Goal: Task Accomplishment & Management: Use online tool/utility

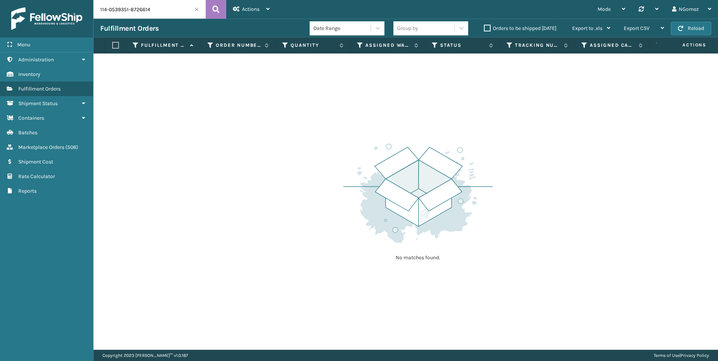
click at [160, 11] on input "114-0539351-8726614" at bounding box center [149, 9] width 112 height 19
type input "3553"
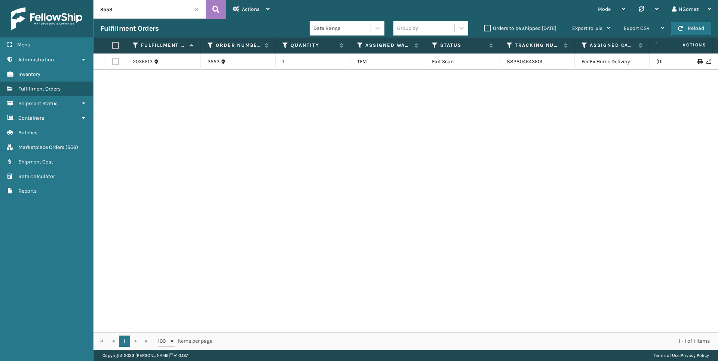
click at [532, 55] on td "883804643601" at bounding box center [537, 61] width 75 height 16
click at [520, 60] on link "883804643601" at bounding box center [524, 61] width 36 height 6
click at [58, 151] on link "Marketplace Orders ( 506 )" at bounding box center [46, 147] width 93 height 15
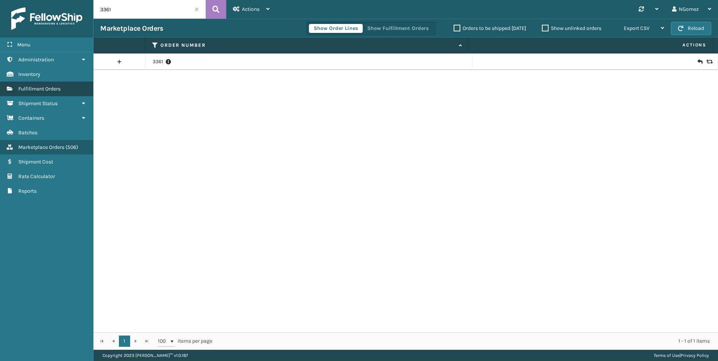
click at [49, 86] on span "Fulfillment Orders" at bounding box center [39, 89] width 42 height 6
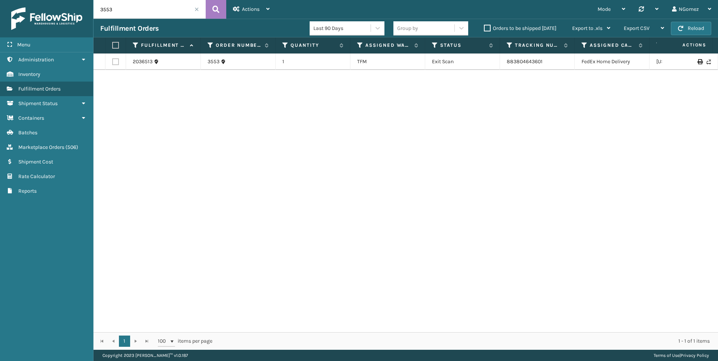
click at [136, 7] on input "3553" at bounding box center [149, 9] width 112 height 19
type input "112-1759943-5916263"
click at [226, 64] on link "112-1759943-5916263" at bounding box center [232, 61] width 50 height 7
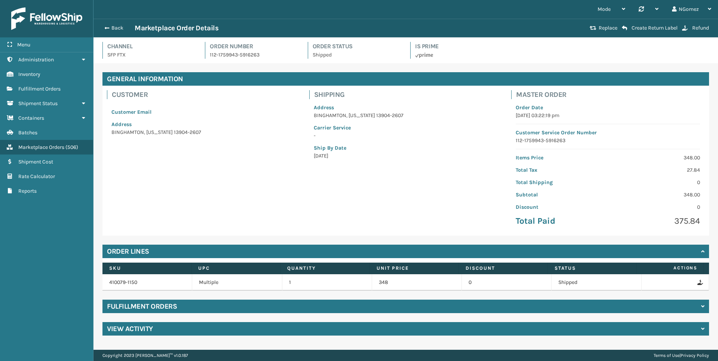
click at [234, 56] on p "112-1759943-5916263" at bounding box center [254, 55] width 89 height 8
drag, startPoint x: 234, startPoint y: 56, endPoint x: 206, endPoint y: 55, distance: 28.1
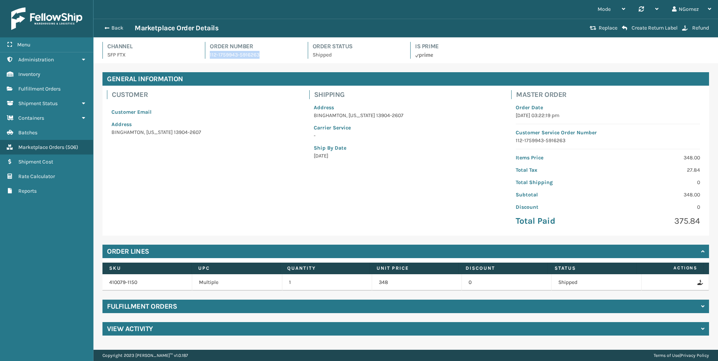
click at [206, 55] on div "Order Number 112-1759943-5916263" at bounding box center [251, 50] width 93 height 17
drag, startPoint x: 206, startPoint y: 55, endPoint x: 213, endPoint y: 55, distance: 6.4
copy p "112-1759943-5916263"
click at [115, 30] on button "Back" at bounding box center [117, 28] width 34 height 7
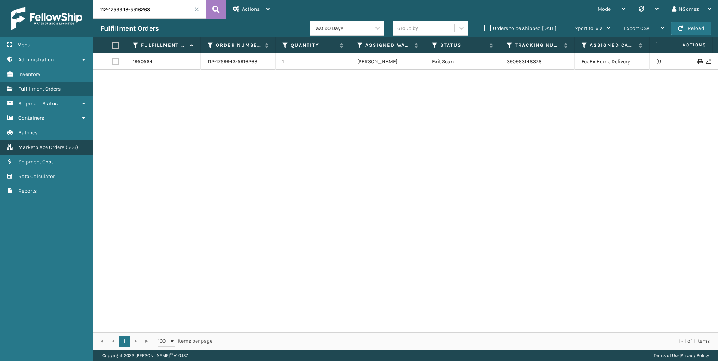
click at [32, 149] on span "Marketplace Orders" at bounding box center [41, 147] width 46 height 6
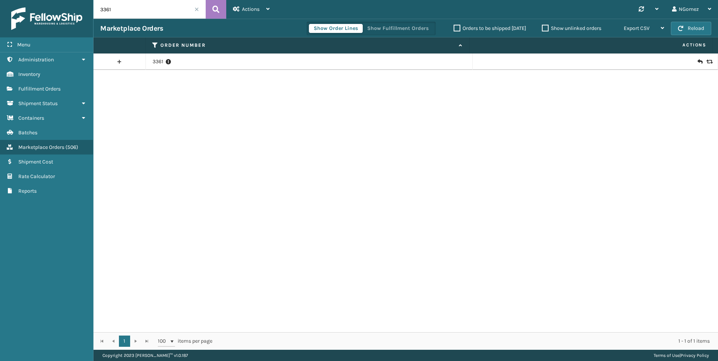
click at [154, 2] on input "3361" at bounding box center [149, 9] width 112 height 19
paste input "112-9762901-7905828"
type input "112-9762901-7905828"
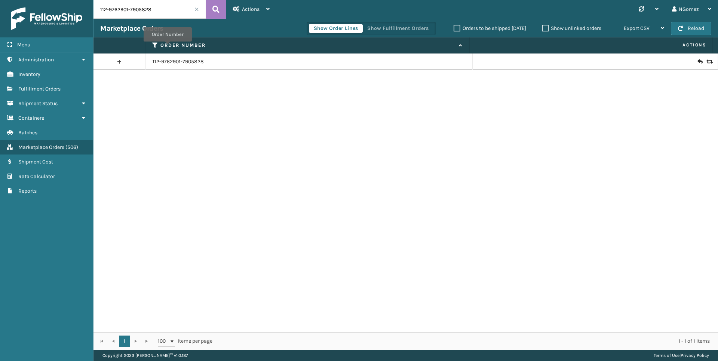
click at [697, 61] on div at bounding box center [594, 61] width 231 height 7
click at [697, 61] on icon at bounding box center [699, 61] width 4 height 7
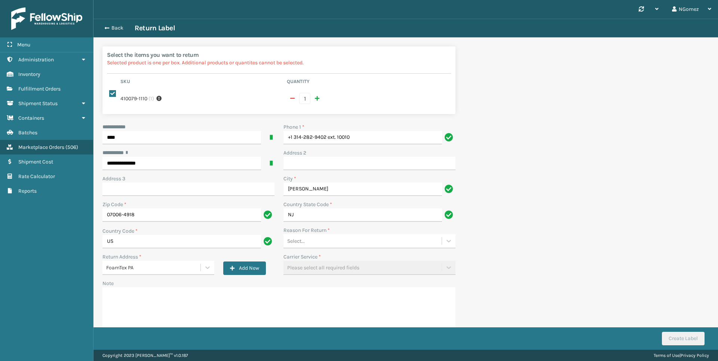
click at [359, 127] on div "Phone 1 *" at bounding box center [369, 127] width 172 height 8
click at [358, 136] on input "+1 314-282-9402 ext. 10010" at bounding box center [362, 137] width 158 height 13
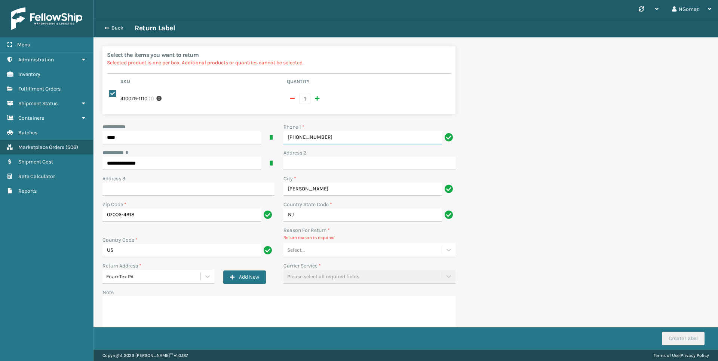
type input "[PHONE_NUMBER]"
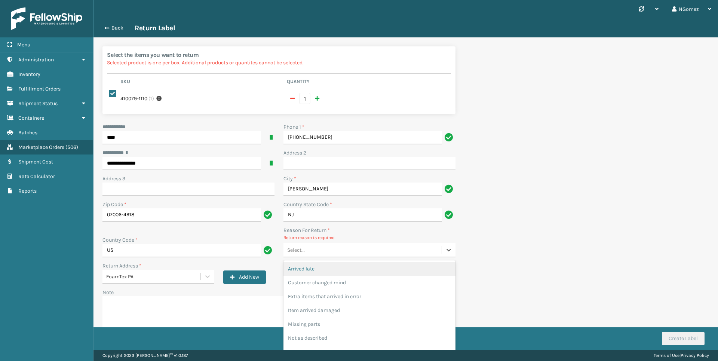
click at [337, 251] on div "Select..." at bounding box center [362, 250] width 158 height 12
click at [331, 282] on div "Customer changed mind" at bounding box center [369, 282] width 172 height 14
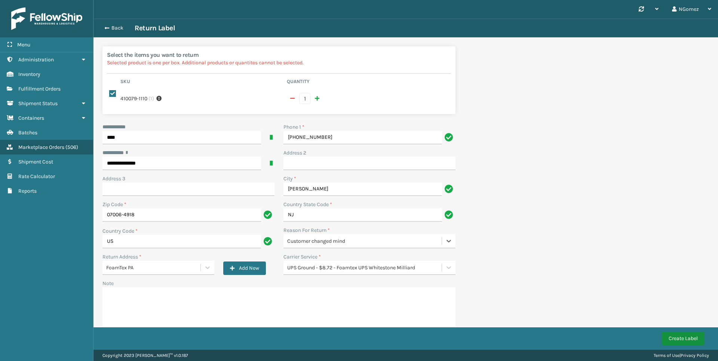
click at [685, 335] on button "Create Label" at bounding box center [682, 337] width 43 height 13
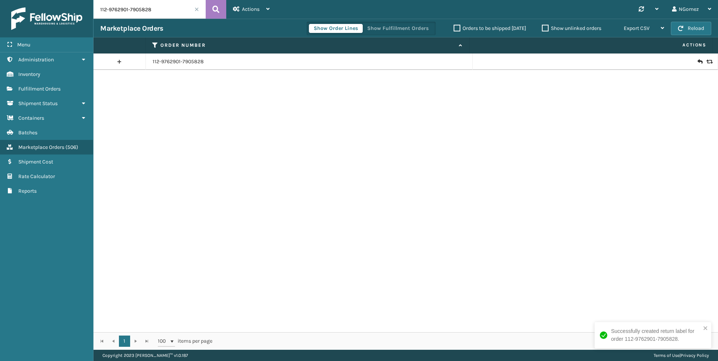
click at [697, 61] on icon at bounding box center [699, 61] width 4 height 7
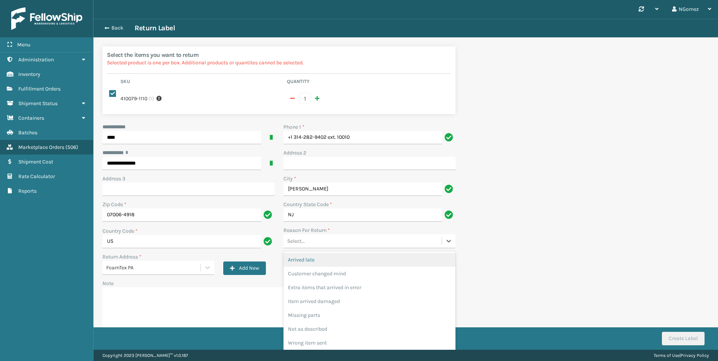
click at [383, 244] on div "Select..." at bounding box center [362, 241] width 158 height 12
click at [333, 277] on div "Customer changed mind" at bounding box center [369, 273] width 172 height 14
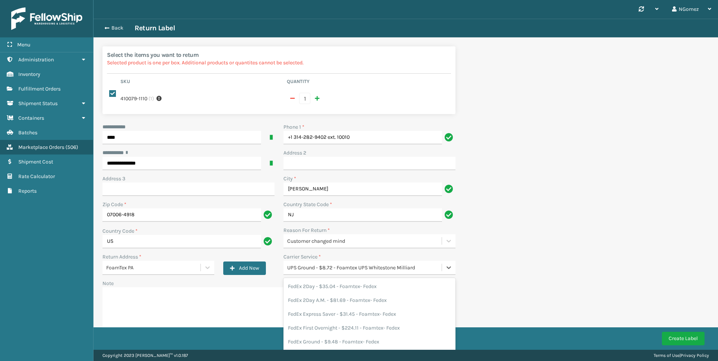
click at [350, 265] on div "UPS Ground - $8.72 - Foamtex UPS Whitestone Milliard" at bounding box center [364, 267] width 155 height 8
click at [352, 295] on div "FedEx Ground - $9.48 - Foamtex- Fedex" at bounding box center [369, 296] width 172 height 14
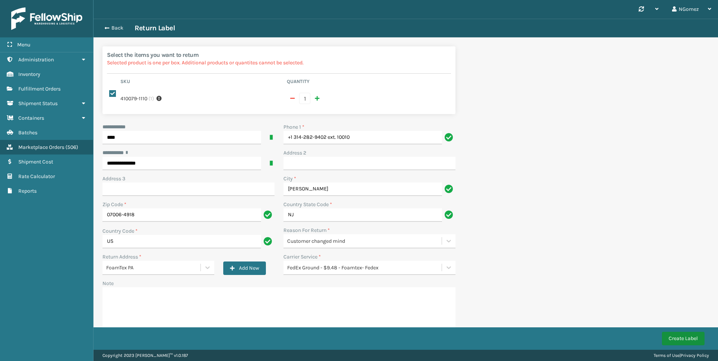
click at [691, 336] on button "Create Label" at bounding box center [682, 337] width 43 height 13
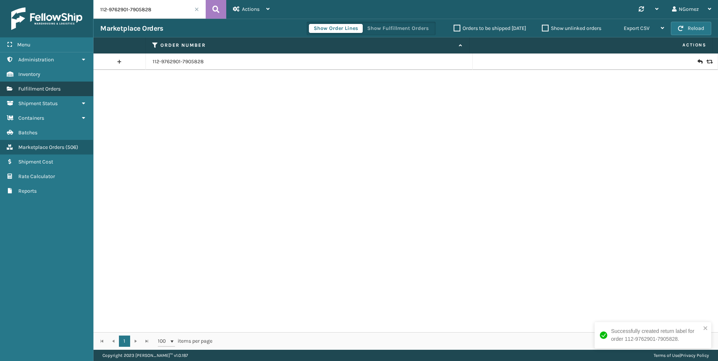
click at [46, 91] on span "Fulfillment Orders" at bounding box center [39, 89] width 42 height 6
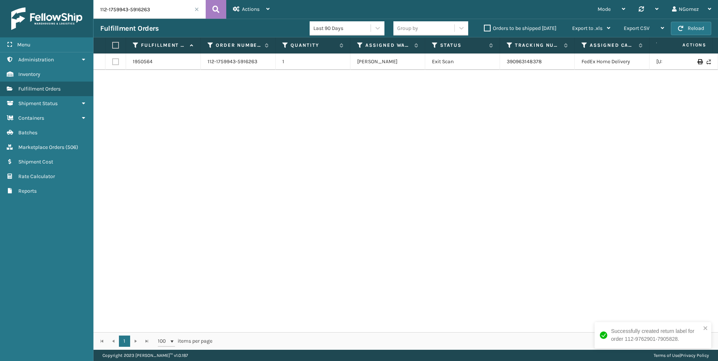
click at [137, 11] on input "112-1759943-5916263" at bounding box center [149, 9] width 112 height 19
paste input "2762199-1335420"
type input "112-2762199-1335420"
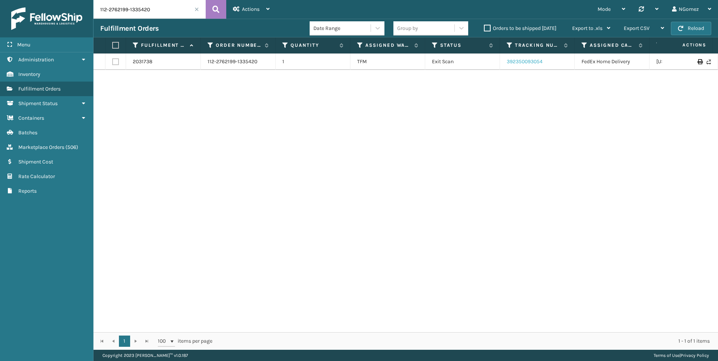
click at [519, 61] on link "392350093054" at bounding box center [524, 61] width 36 height 6
